Goal: Information Seeking & Learning: Find specific fact

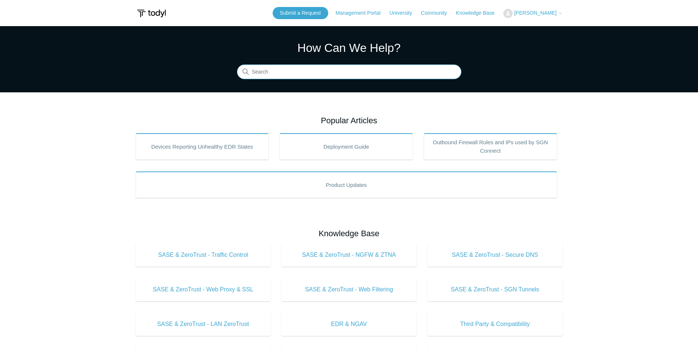
click at [325, 79] on input "Search" at bounding box center [349, 72] width 224 height 15
type input "y"
type input "updte"
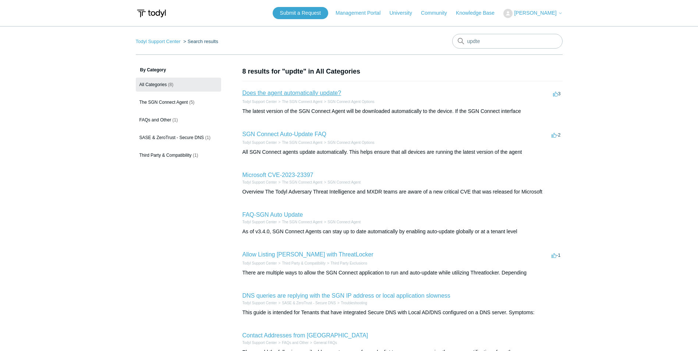
click at [323, 92] on link "Does the agent automatically update?" at bounding box center [291, 93] width 99 height 6
